Goal: Information Seeking & Learning: Learn about a topic

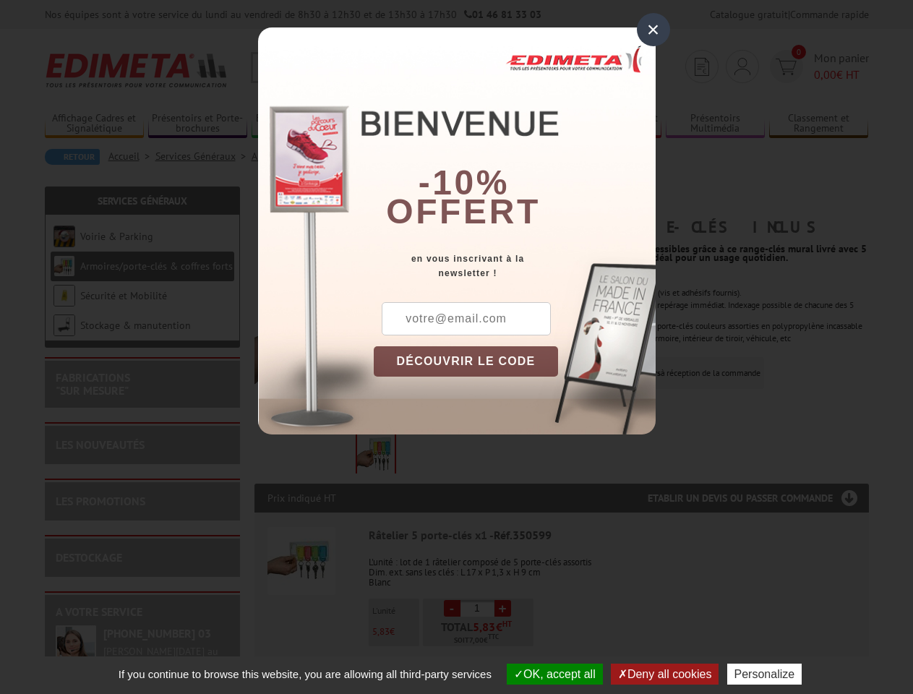
click at [654, 30] on div "×" at bounding box center [653, 29] width 33 height 33
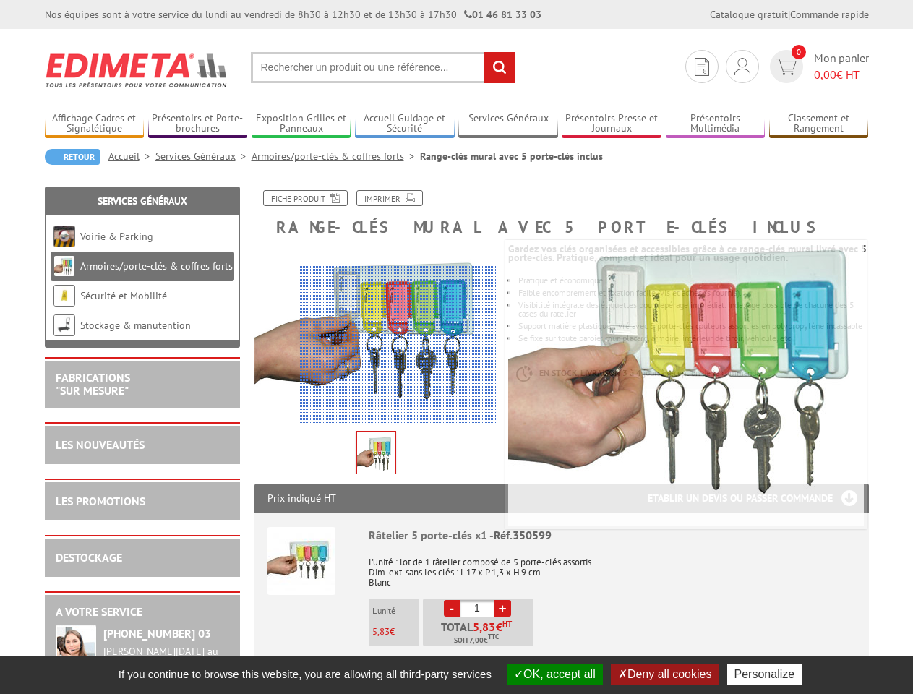
click at [553, 674] on button "OK, accept all" at bounding box center [555, 674] width 96 height 21
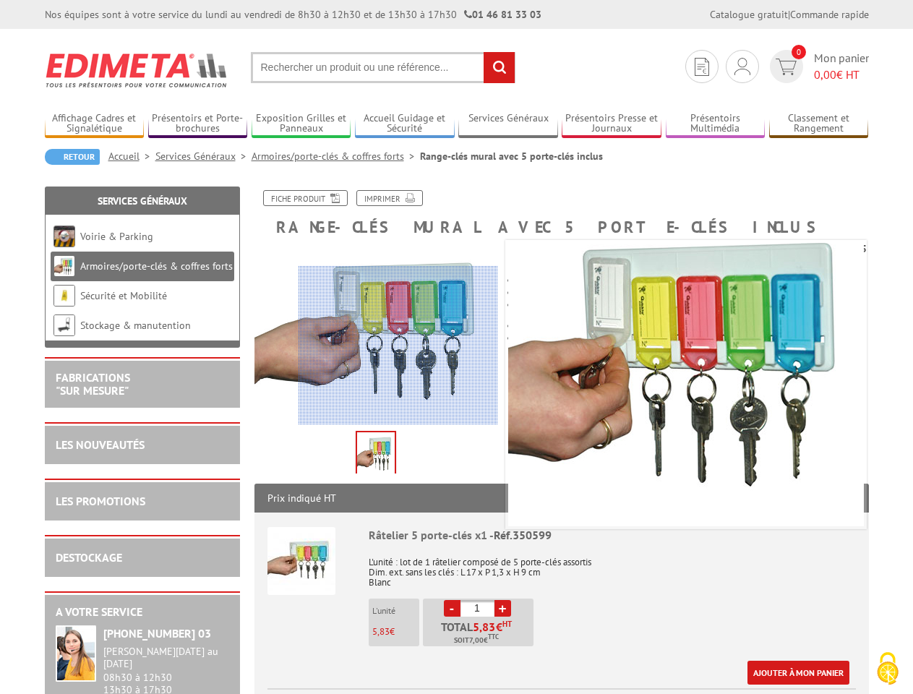
click at [666, 674] on button "Deny all cookies" at bounding box center [665, 674] width 108 height 21
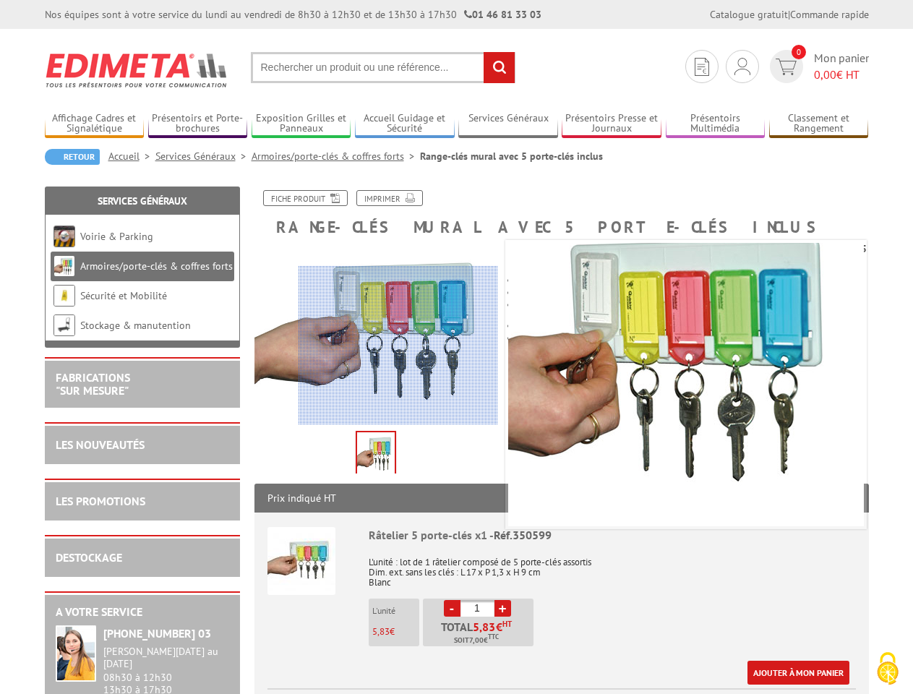
click at [768, 674] on link "Ajouter à mon panier" at bounding box center [799, 673] width 102 height 24
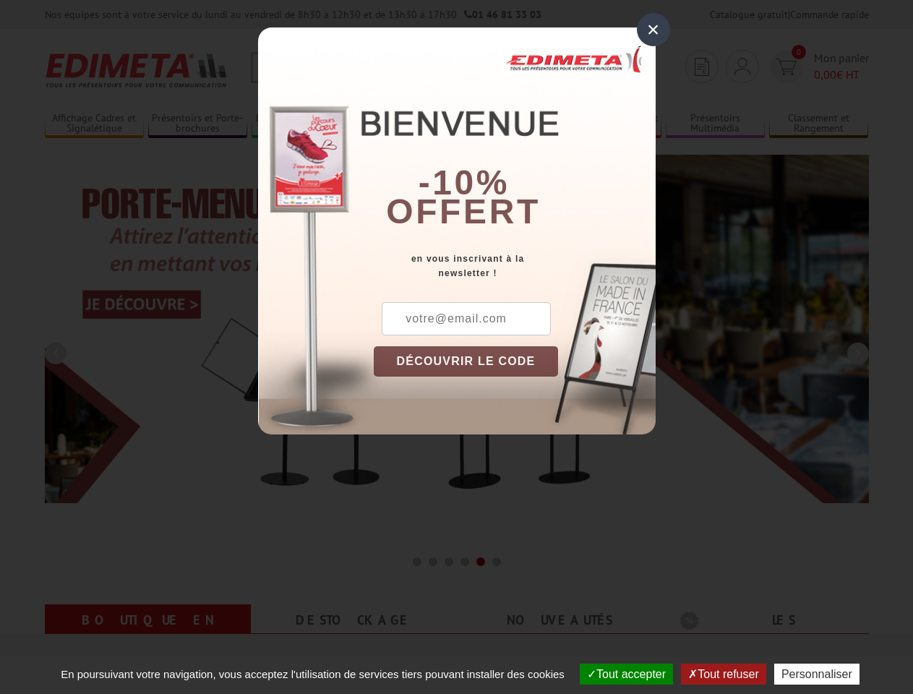
click at [654, 30] on div "×" at bounding box center [653, 29] width 33 height 33
click at [466, 361] on img at bounding box center [457, 329] width 824 height 348
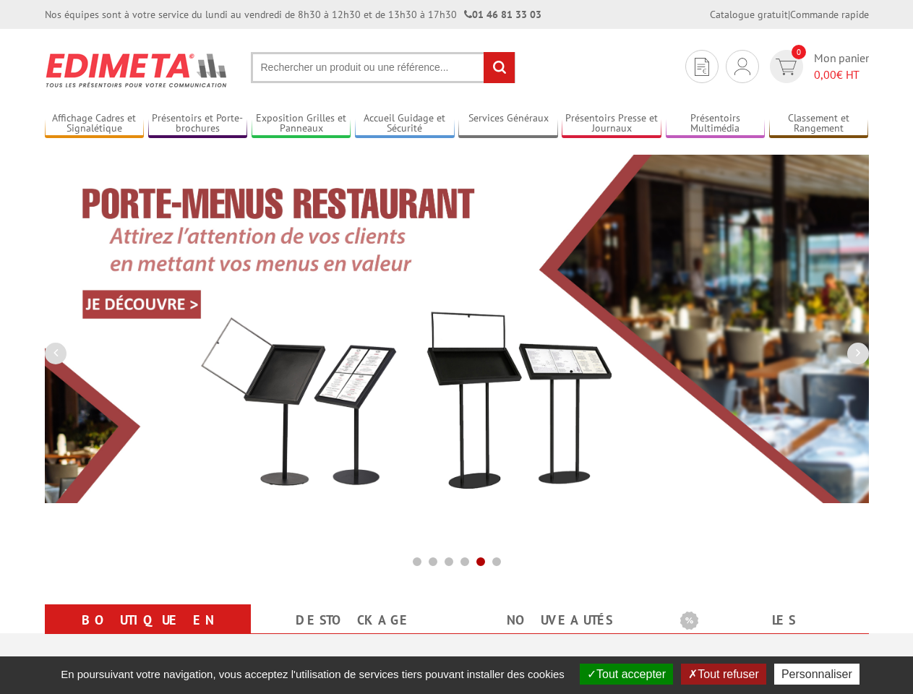
click at [625, 674] on button "Tout accepter" at bounding box center [626, 674] width 93 height 21
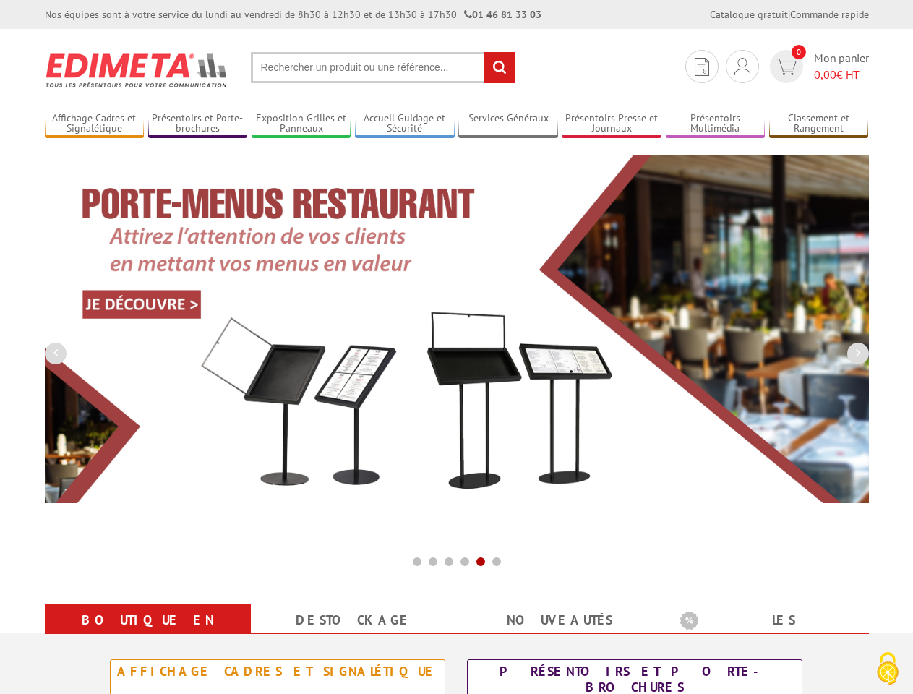
click at [725, 674] on div "Présentoirs et Porte-brochures" at bounding box center [634, 680] width 327 height 32
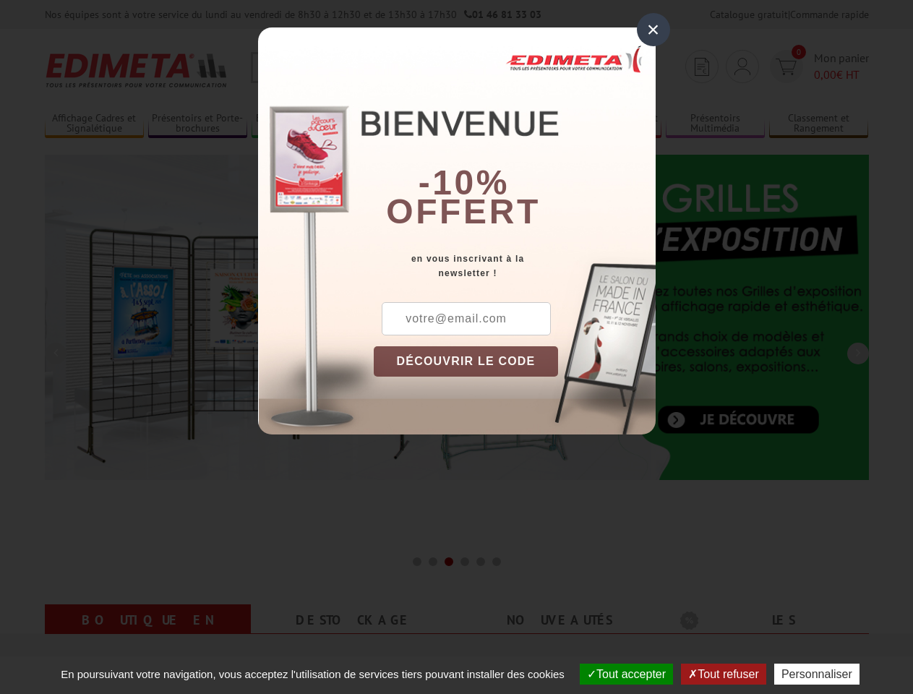
click at [654, 30] on div "×" at bounding box center [653, 29] width 33 height 33
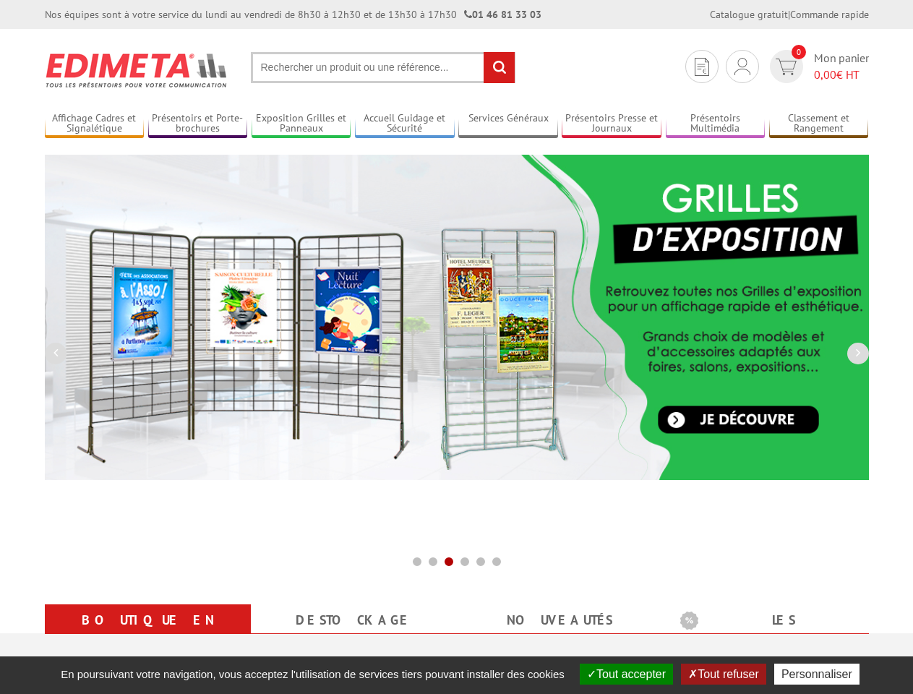
click at [466, 361] on img at bounding box center [457, 317] width 824 height 325
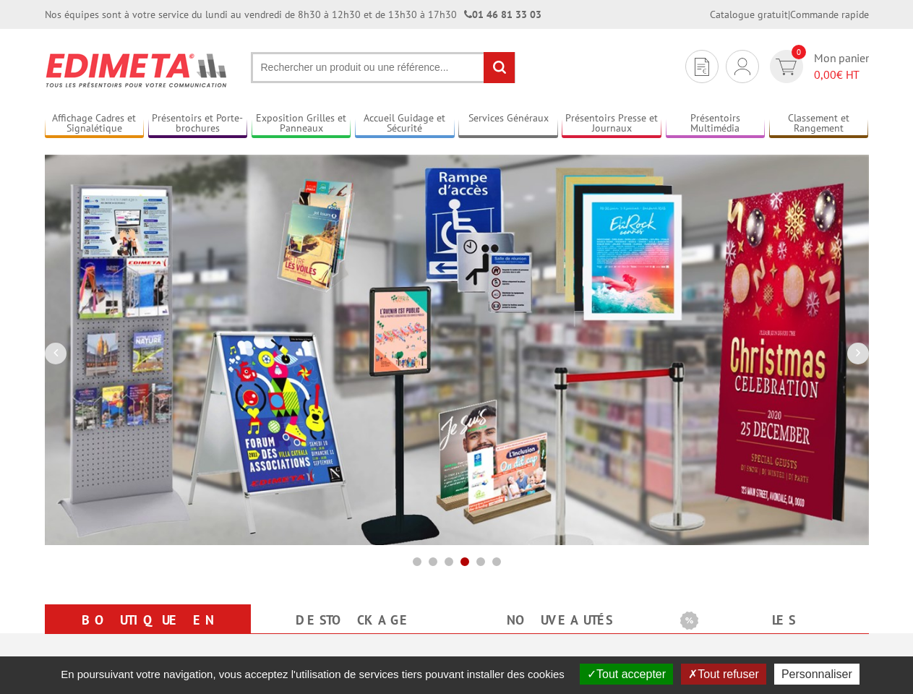
click at [625, 674] on button "Tout accepter" at bounding box center [626, 674] width 93 height 21
click at [725, 674] on button "Tout refuser" at bounding box center [723, 674] width 85 height 21
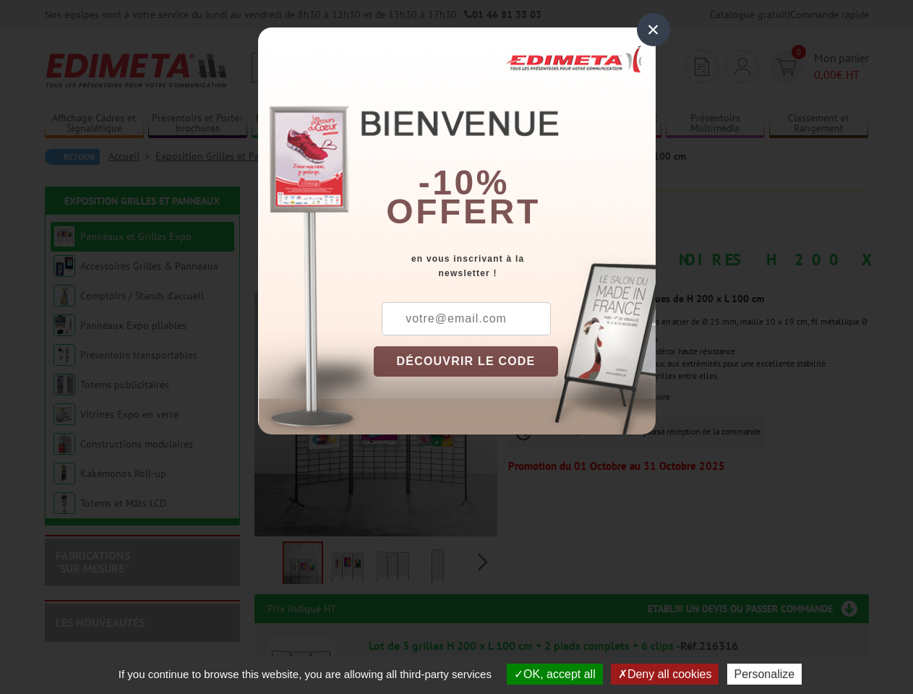
click at [654, 30] on div "×" at bounding box center [653, 29] width 33 height 33
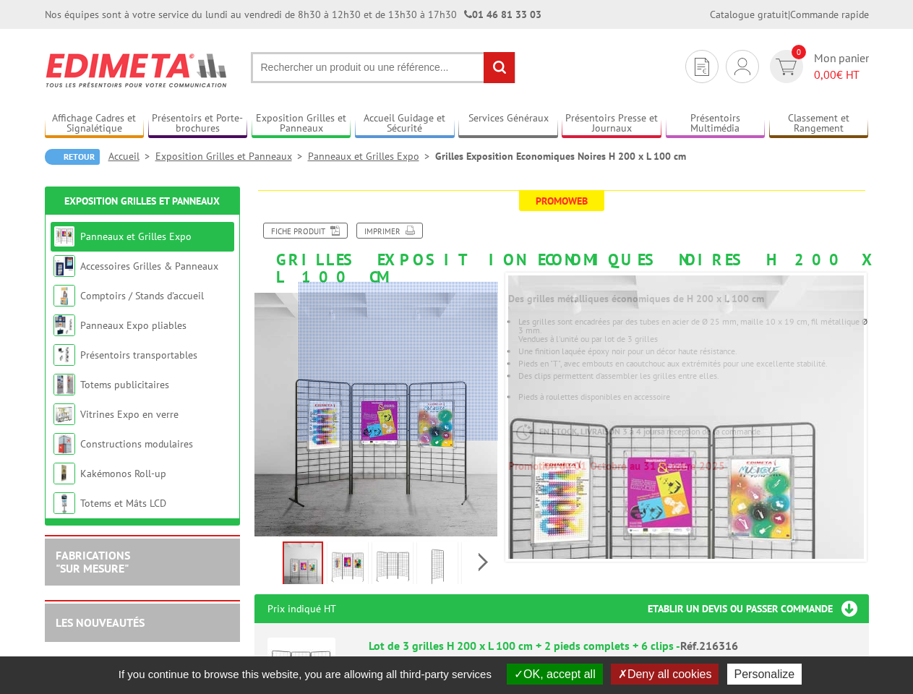
click at [553, 674] on button "OK, accept all" at bounding box center [555, 674] width 96 height 21
click at [666, 674] on button "Deny all cookies" at bounding box center [665, 674] width 108 height 21
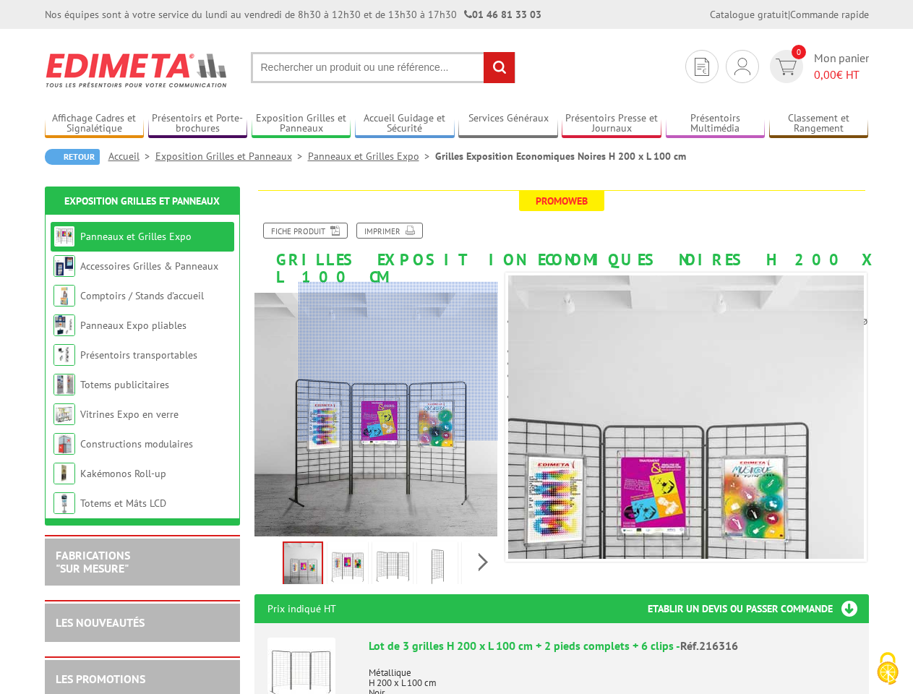
click at [768, 674] on p "Métallique H 200 x L 100 cm Noir" at bounding box center [612, 678] width 487 height 40
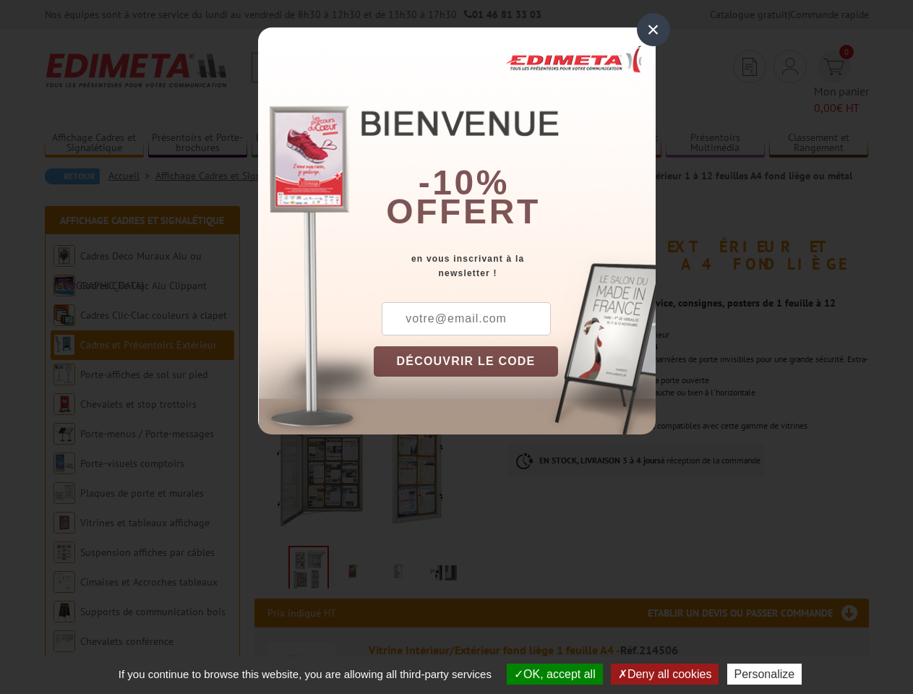
click at [654, 30] on div "×" at bounding box center [653, 29] width 33 height 33
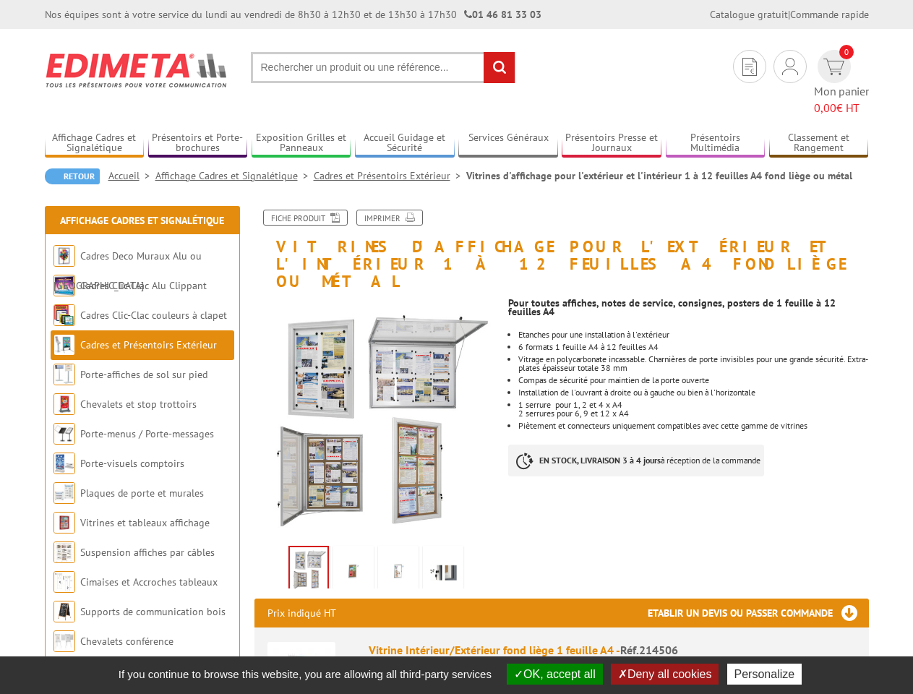
click at [553, 674] on button "OK, accept all" at bounding box center [555, 674] width 96 height 21
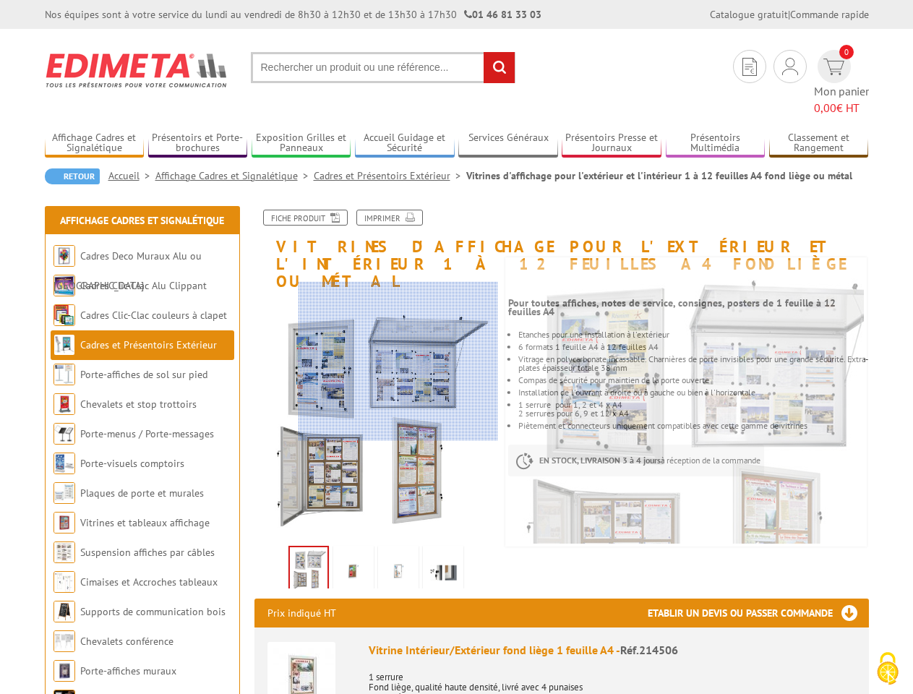
click at [666, 674] on button "Deny all cookies" at bounding box center [665, 674] width 108 height 21
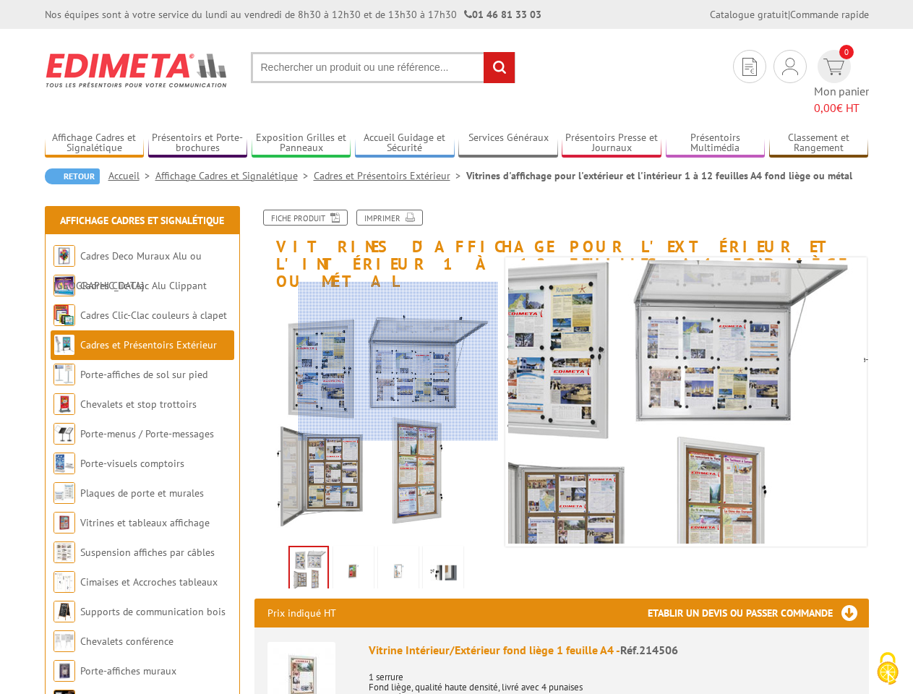
click at [768, 674] on p "1 serrure Fond liège, qualité haute densité, livré avec 4 punaises Capacité 1 f…" at bounding box center [612, 692] width 487 height 61
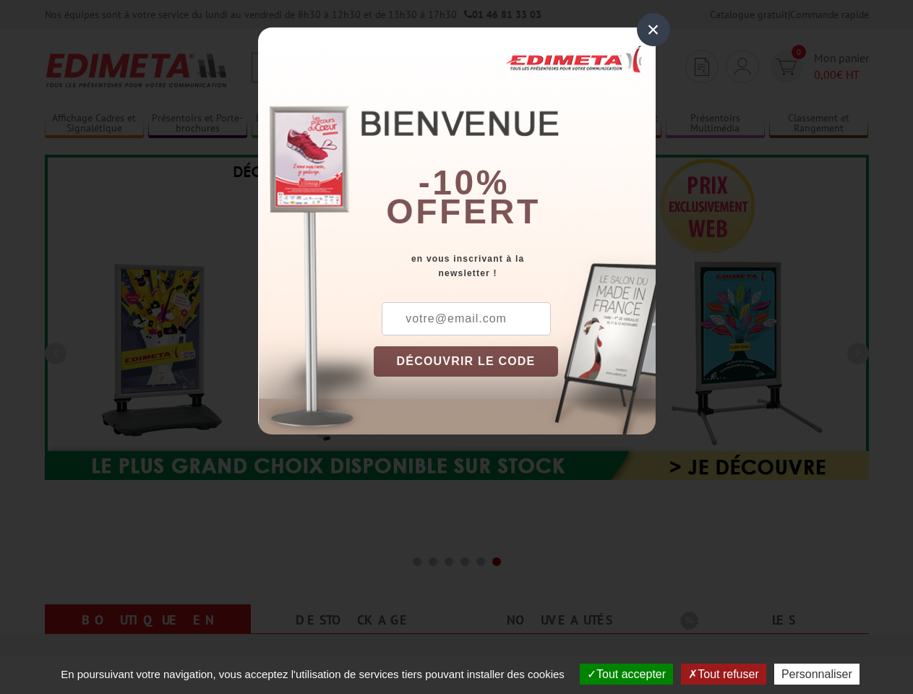
click at [654, 30] on div "×" at bounding box center [653, 29] width 33 height 33
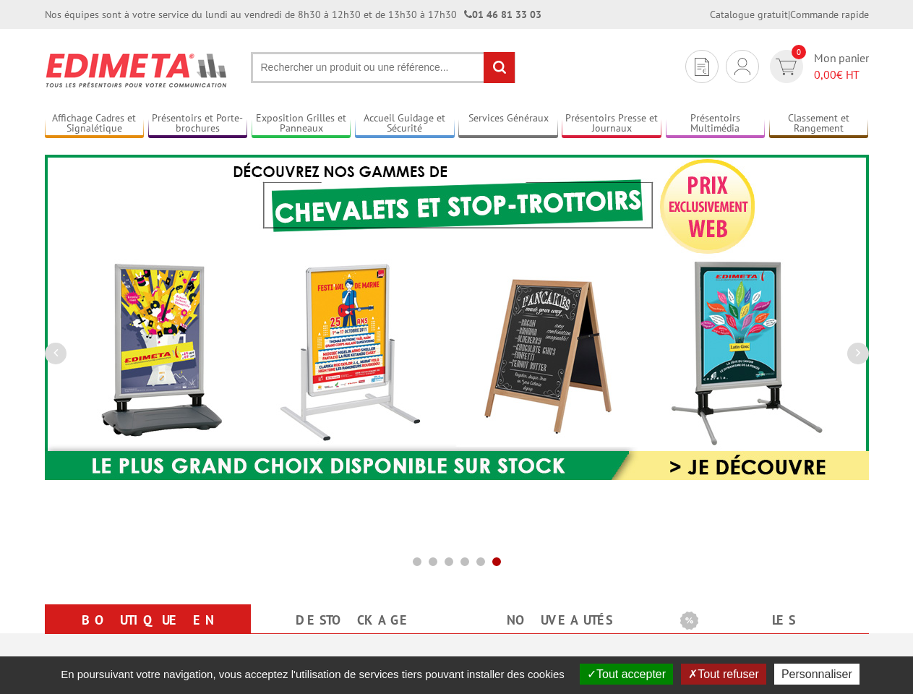
click at [466, 361] on img at bounding box center [457, 317] width 824 height 325
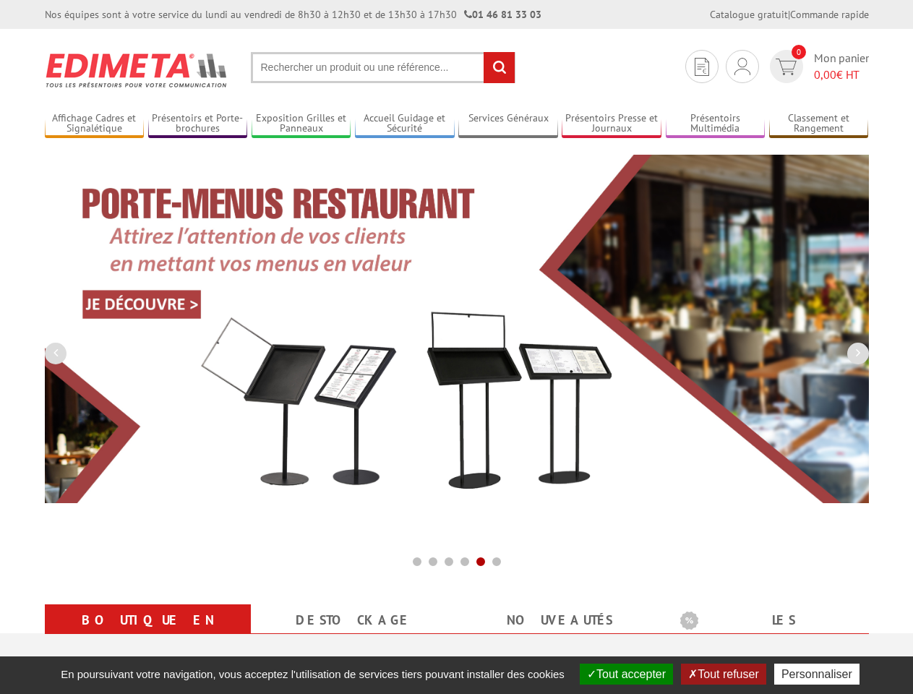
click at [625, 674] on button "Tout accepter" at bounding box center [626, 674] width 93 height 21
click at [725, 674] on button "Tout refuser" at bounding box center [723, 674] width 85 height 21
